Goal: Communication & Community: Share content

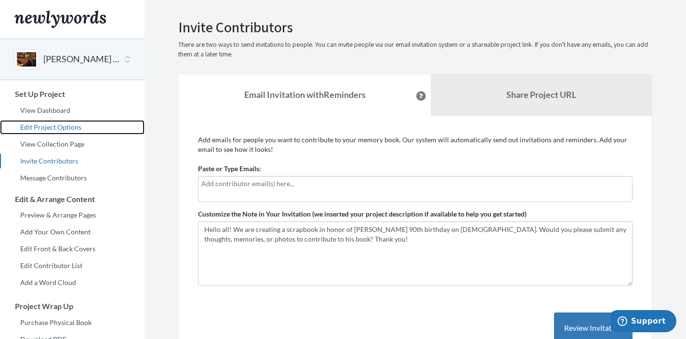
click at [54, 126] on link "Edit Project Options" at bounding box center [72, 127] width 145 height 14
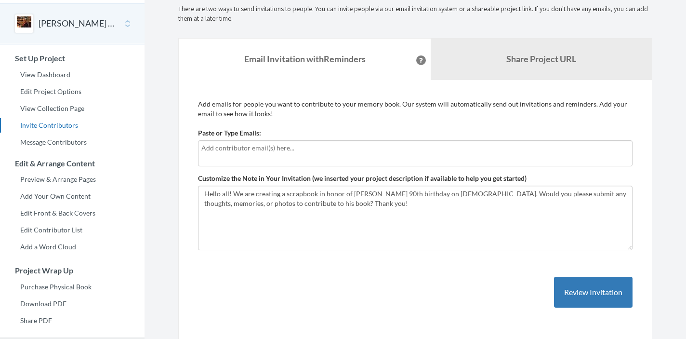
scroll to position [43, 0]
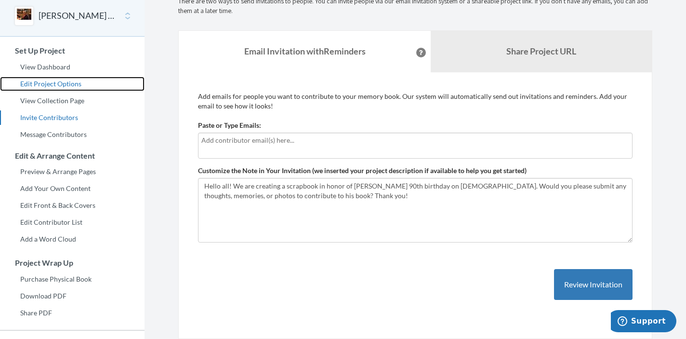
click at [63, 82] on link "Edit Project Options" at bounding box center [72, 84] width 145 height 14
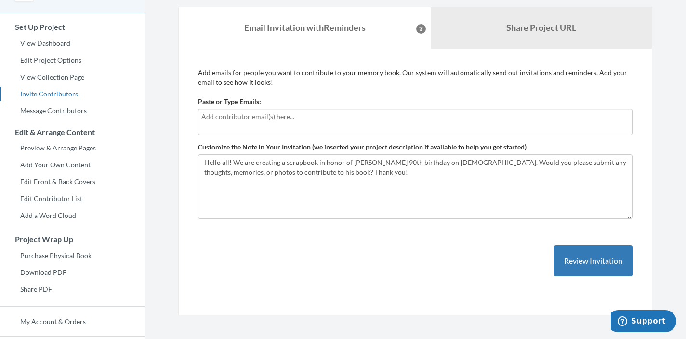
scroll to position [65, 0]
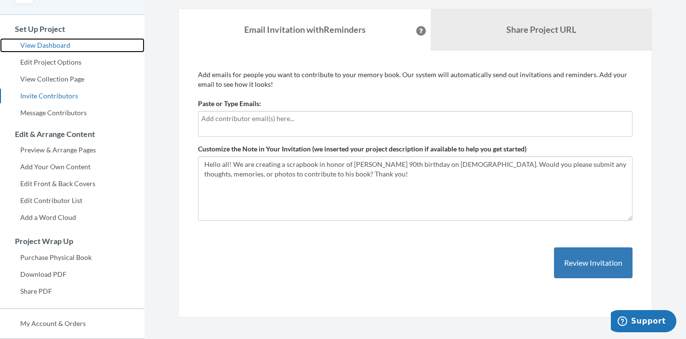
click at [59, 42] on link "View Dashboard" at bounding box center [72, 45] width 145 height 14
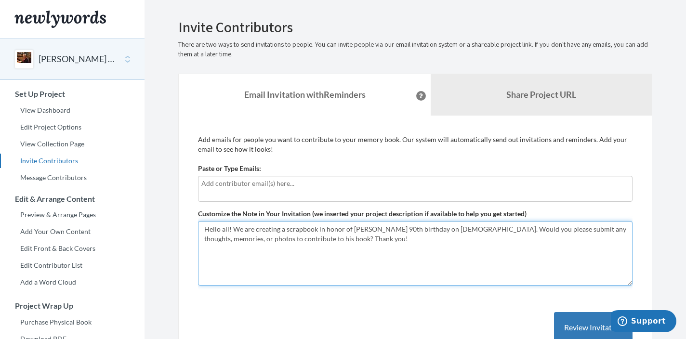
drag, startPoint x: 309, startPoint y: 238, endPoint x: 343, endPoint y: 240, distance: 33.7
click at [343, 240] on textarea "Hello all! We are creating a scrapbook in honor of [PERSON_NAME] 90th birthday …" at bounding box center [415, 253] width 434 height 65
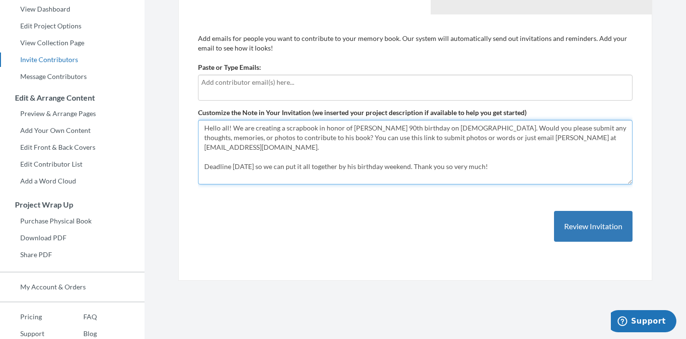
scroll to position [140, 0]
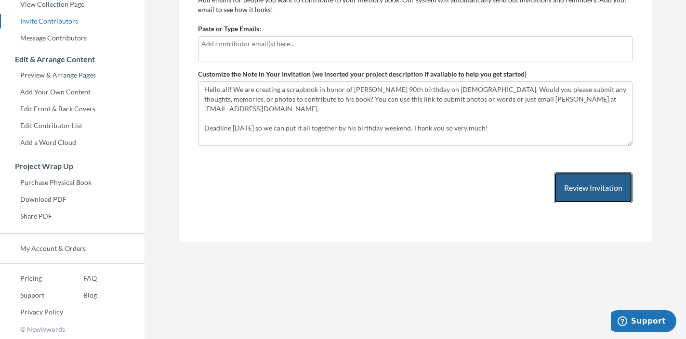
click at [571, 190] on button "Review Invitation" at bounding box center [593, 187] width 79 height 31
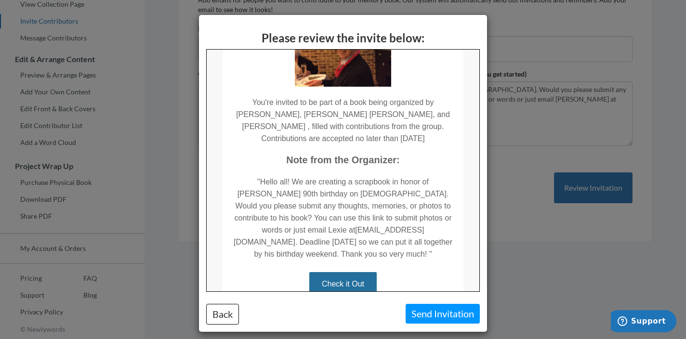
scroll to position [94, 0]
click at [216, 313] on button "Back" at bounding box center [222, 314] width 33 height 21
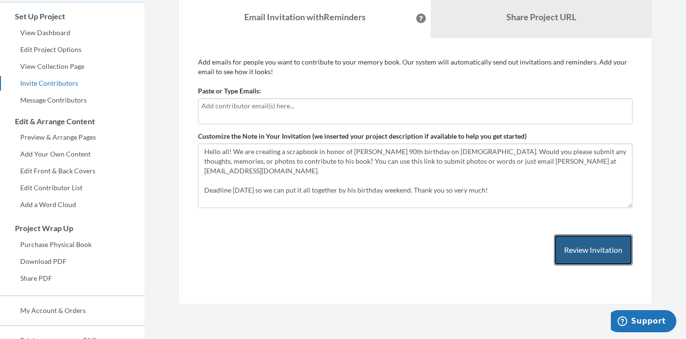
scroll to position [75, 0]
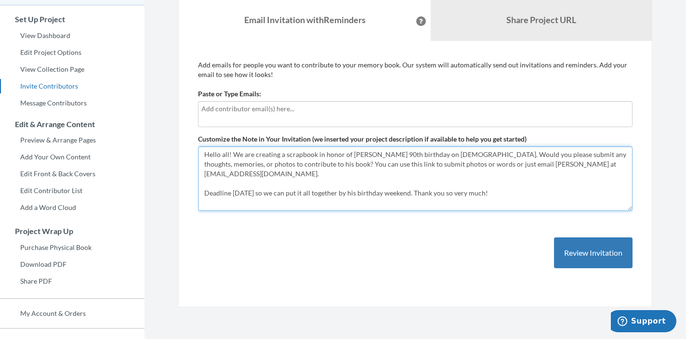
click at [448, 164] on textarea "Hello all! We are creating a scrapbook in honor of [PERSON_NAME] 90th birthday …" at bounding box center [415, 178] width 434 height 65
drag, startPoint x: 401, startPoint y: 164, endPoint x: 446, endPoint y: 164, distance: 45.3
click at [446, 164] on textarea "Hello all! We are creating a scrapbook in honor of [PERSON_NAME] 90th birthday …" at bounding box center [415, 178] width 434 height 65
click at [485, 164] on textarea "Hello all! We are creating a scrapbook in honor of [PERSON_NAME] 90th birthday …" at bounding box center [415, 178] width 434 height 65
click at [466, 164] on textarea "Hello all! We are creating a scrapbook in honor of [PERSON_NAME] 90th birthday …" at bounding box center [415, 178] width 434 height 65
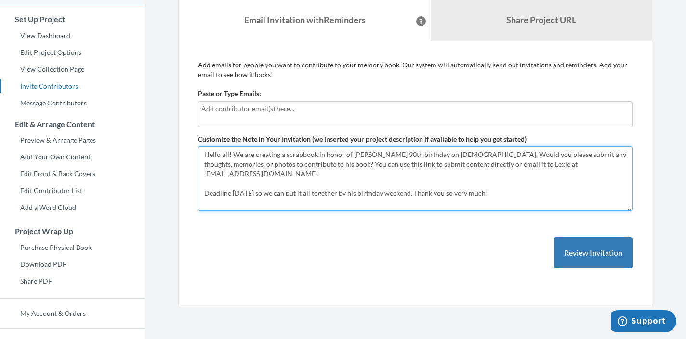
drag, startPoint x: 203, startPoint y: 183, endPoint x: 424, endPoint y: 183, distance: 221.1
click at [424, 183] on textarea "Hello all! We are creating a scrapbook in honor of [PERSON_NAME] 90th birthday …" at bounding box center [415, 178] width 434 height 65
click at [206, 183] on textarea "Hello all! We are creating a scrapbook in honor of [PERSON_NAME] 90th birthday …" at bounding box center [415, 178] width 434 height 65
click at [593, 155] on textarea "Hello all! We are creating a scrapbook in honor of [PERSON_NAME] 90th birthday …" at bounding box center [415, 178] width 434 height 65
drag, startPoint x: 593, startPoint y: 154, endPoint x: 616, endPoint y: 154, distance: 22.6
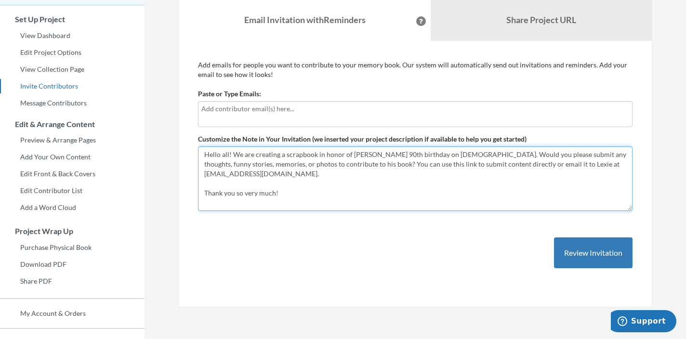
click at [616, 154] on textarea "Hello all! We are creating a scrapbook in honor of [PERSON_NAME] 90th birthday …" at bounding box center [415, 178] width 434 height 65
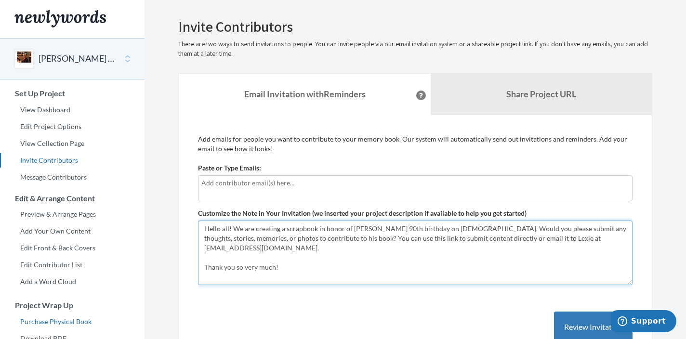
scroll to position [0, 0]
type textarea "Hello all! We are creating a scrapbook in honor of [PERSON_NAME] 90th birthday …"
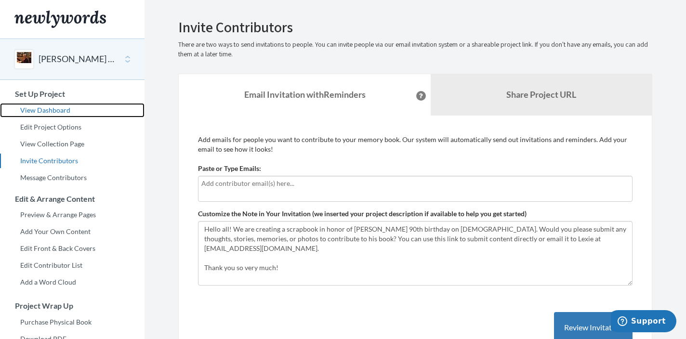
click at [54, 109] on link "View Dashboard" at bounding box center [72, 110] width 145 height 14
